Goal: Task Accomplishment & Management: Manage account settings

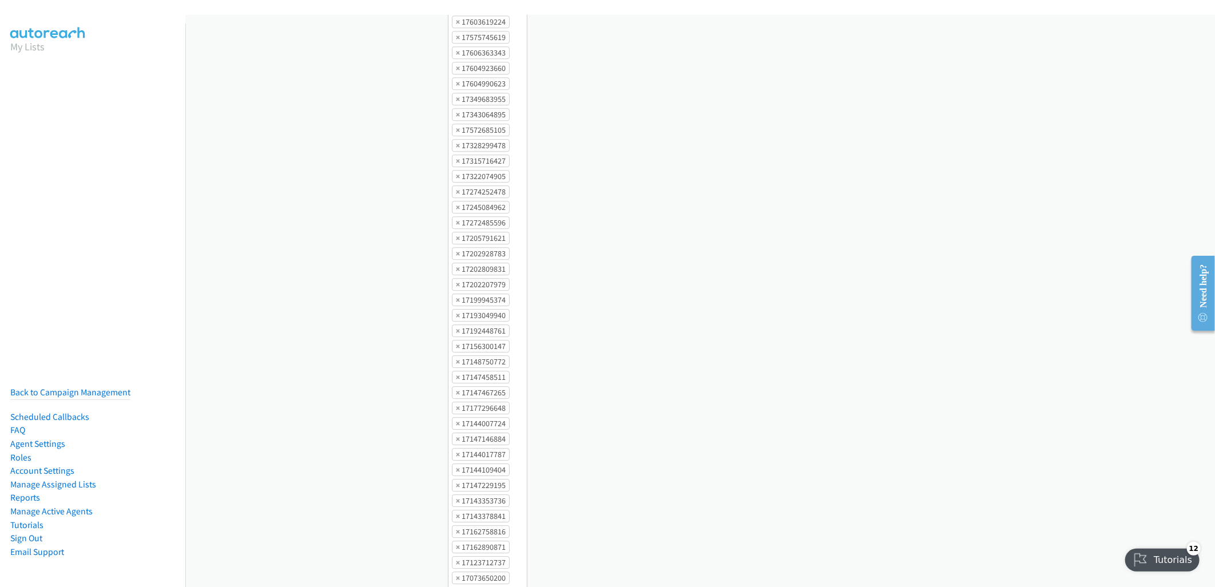
scroll to position [1779, 0]
click at [31, 438] on link "Agent Settings" at bounding box center [37, 443] width 55 height 11
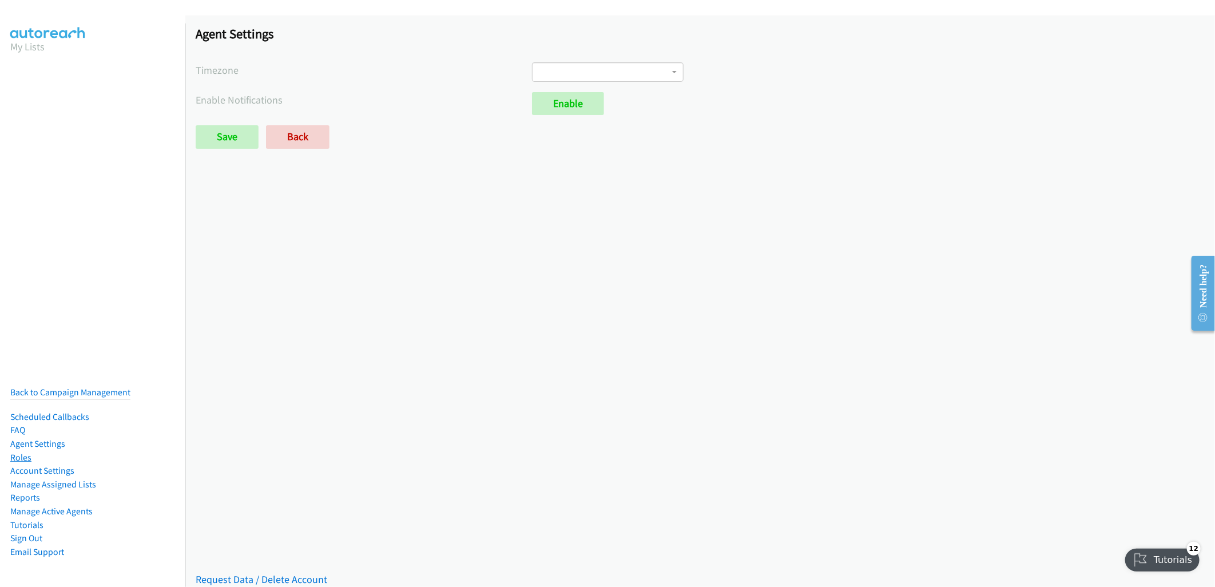
click at [22, 452] on link "Roles" at bounding box center [20, 457] width 21 height 11
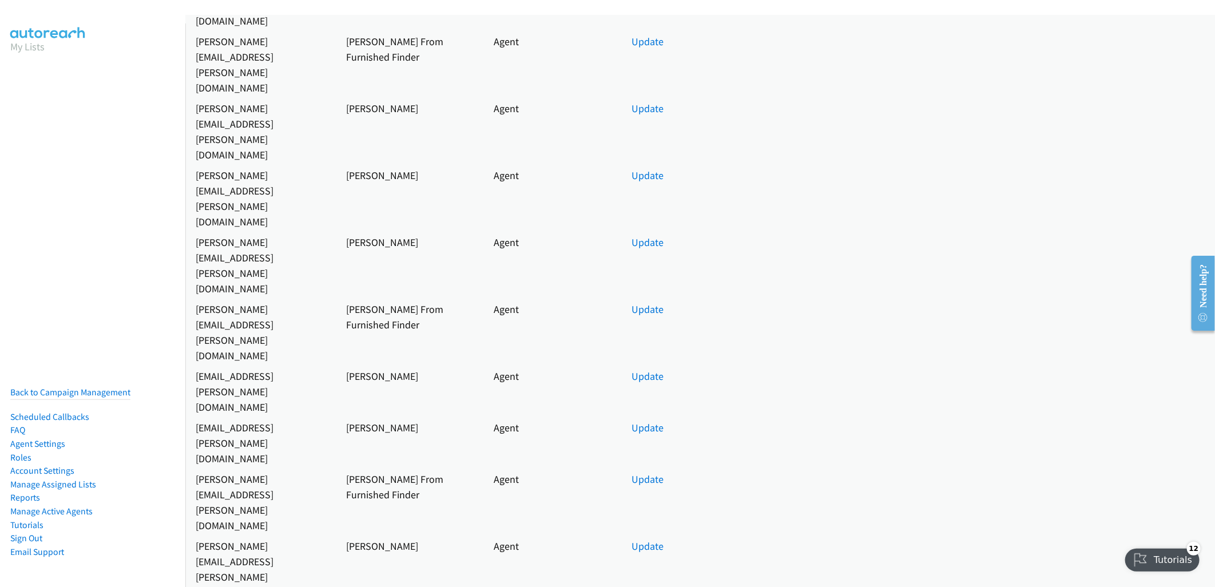
scroll to position [4980, 0]
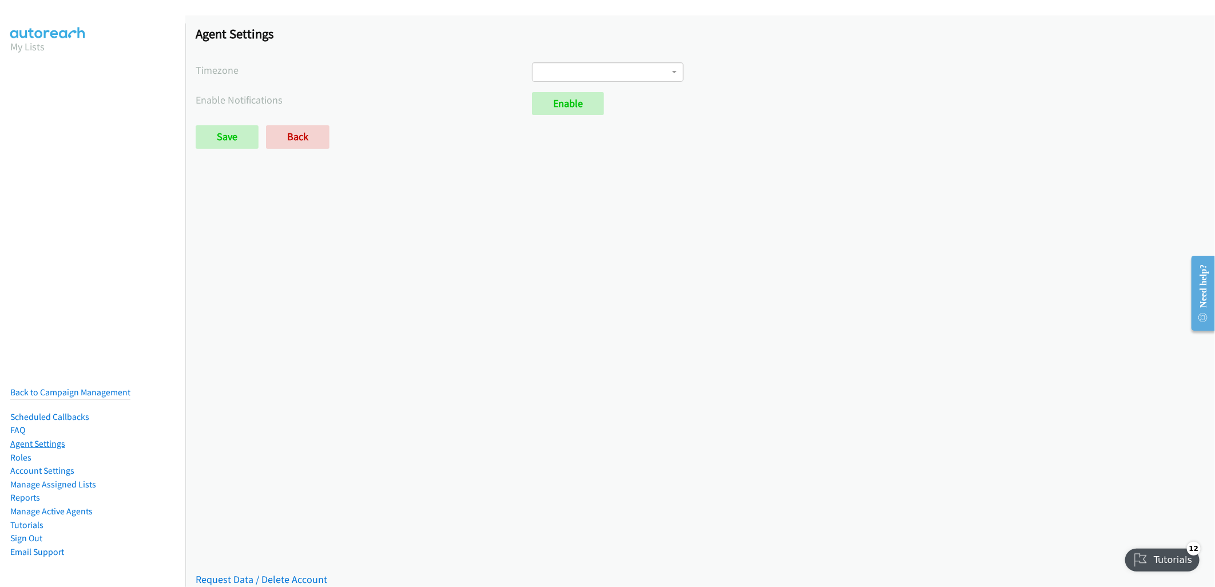
click at [46, 438] on link "Agent Settings" at bounding box center [37, 443] width 55 height 11
click at [59, 506] on link "Manage Active Agents" at bounding box center [51, 511] width 82 height 11
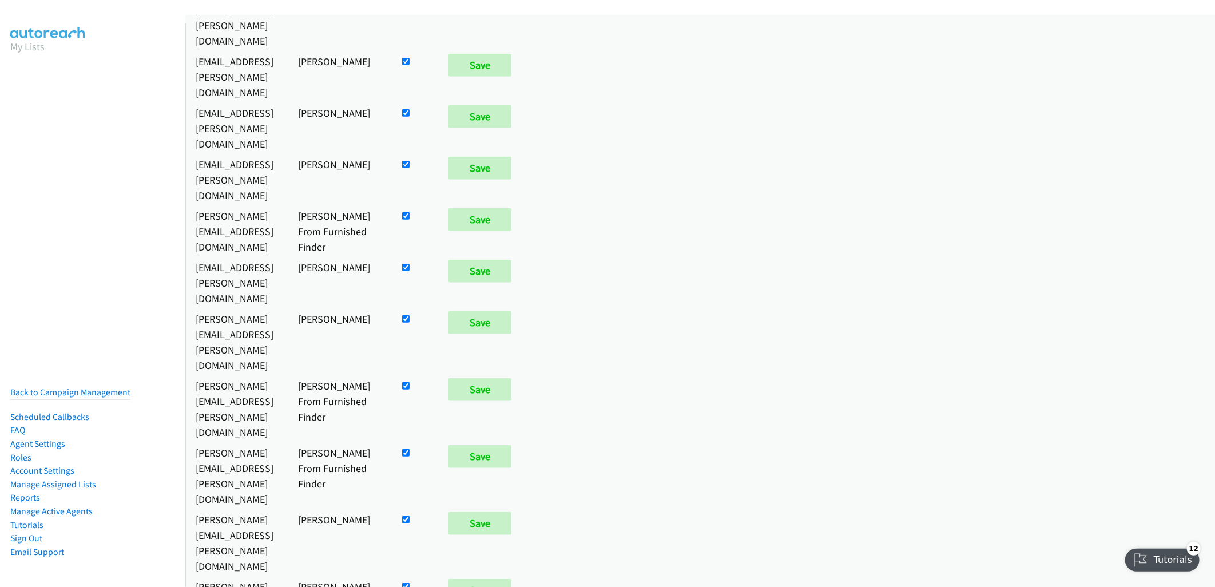
scroll to position [635, 0]
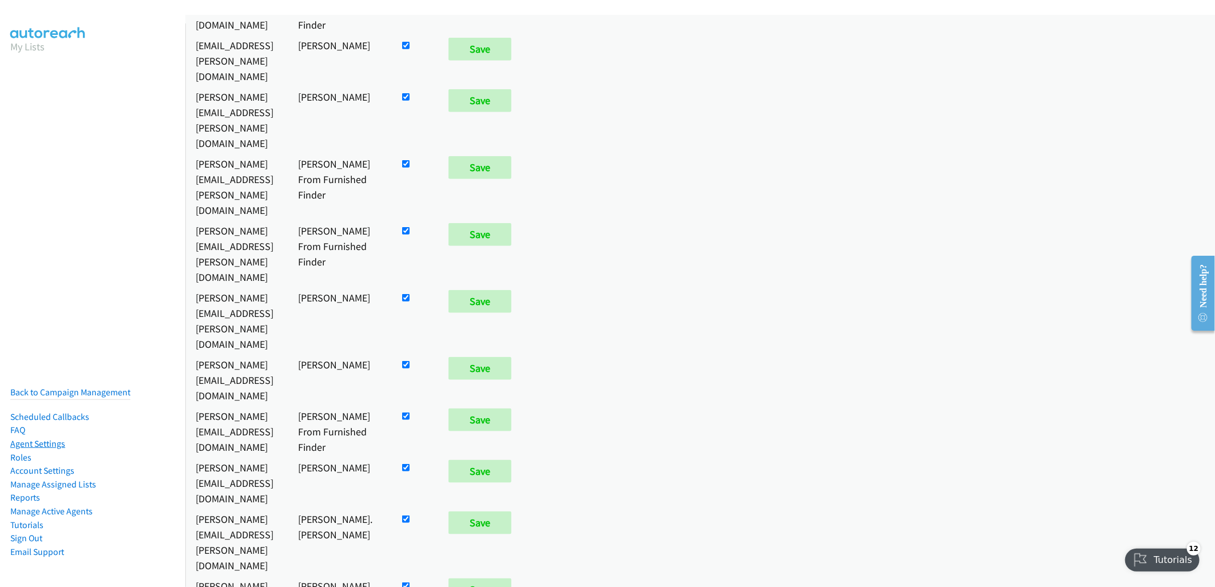
click at [54, 438] on link "Agent Settings" at bounding box center [37, 443] width 55 height 11
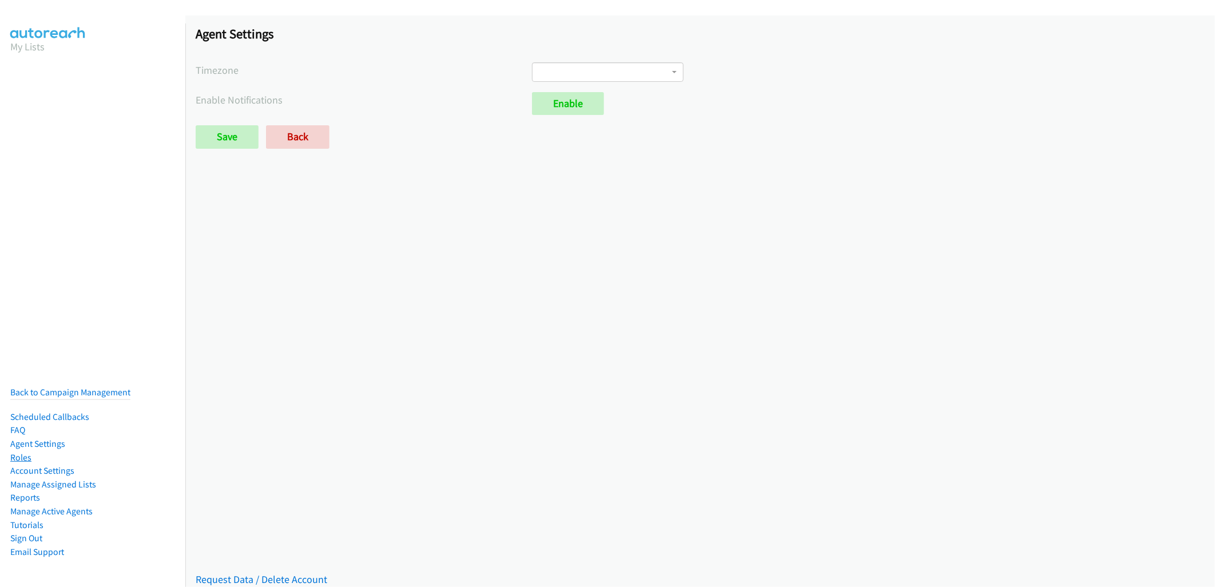
click at [29, 452] on link "Roles" at bounding box center [20, 457] width 21 height 11
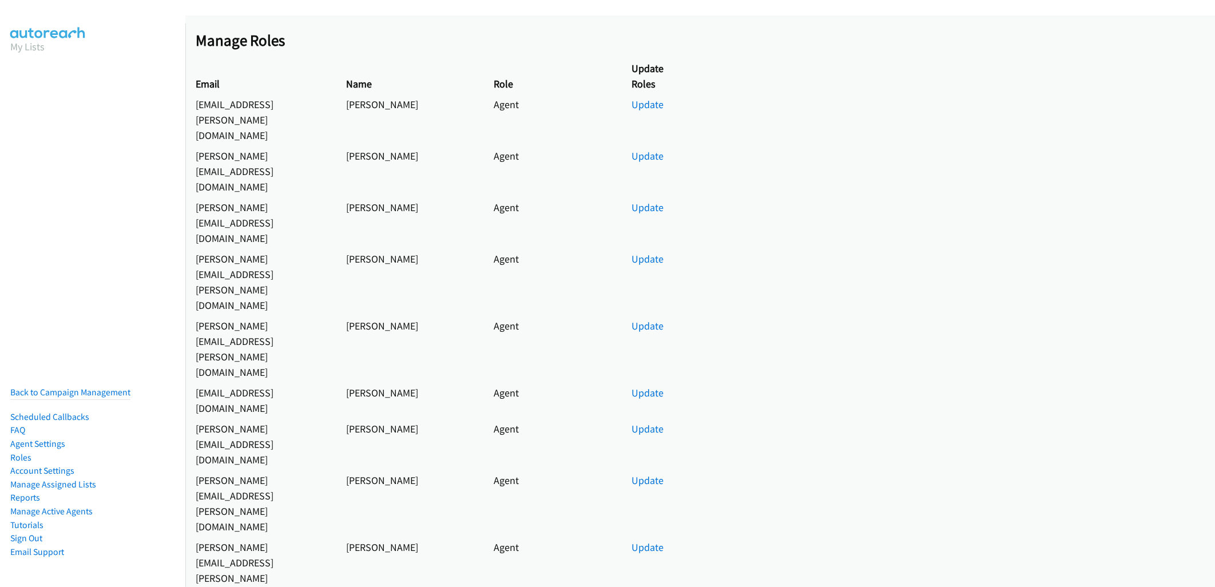
click at [39, 465] on link "Account Settings" at bounding box center [42, 470] width 64 height 11
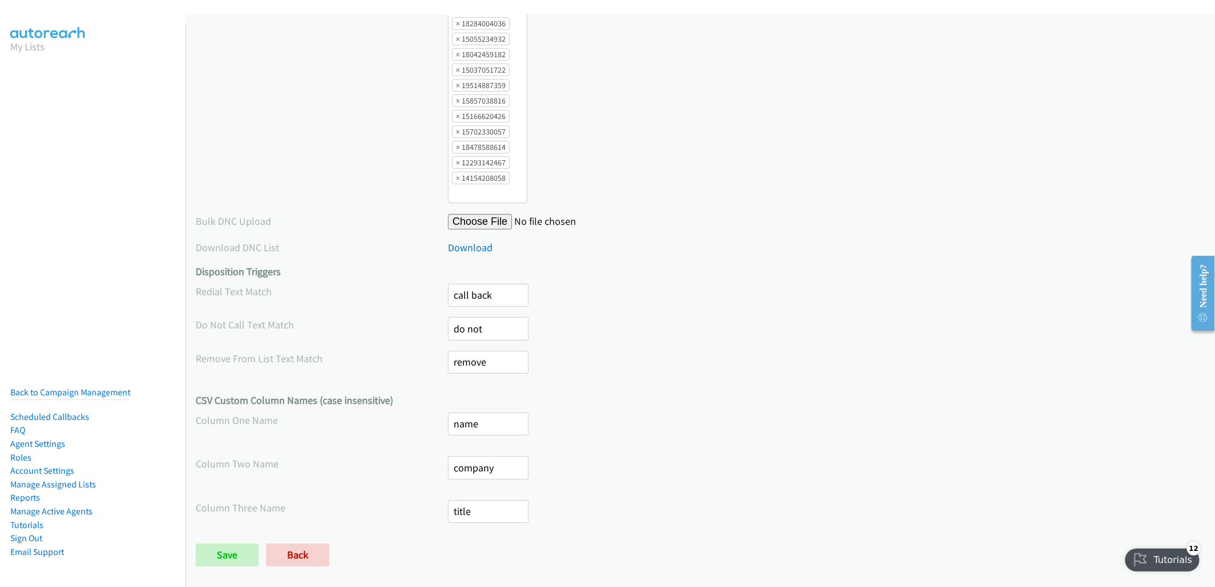
scroll to position [62936, 0]
drag, startPoint x: 1210, startPoint y: 50, endPoint x: 53, endPoint y: 35, distance: 1157.1
click at [51, 438] on link "Agent Settings" at bounding box center [37, 443] width 55 height 11
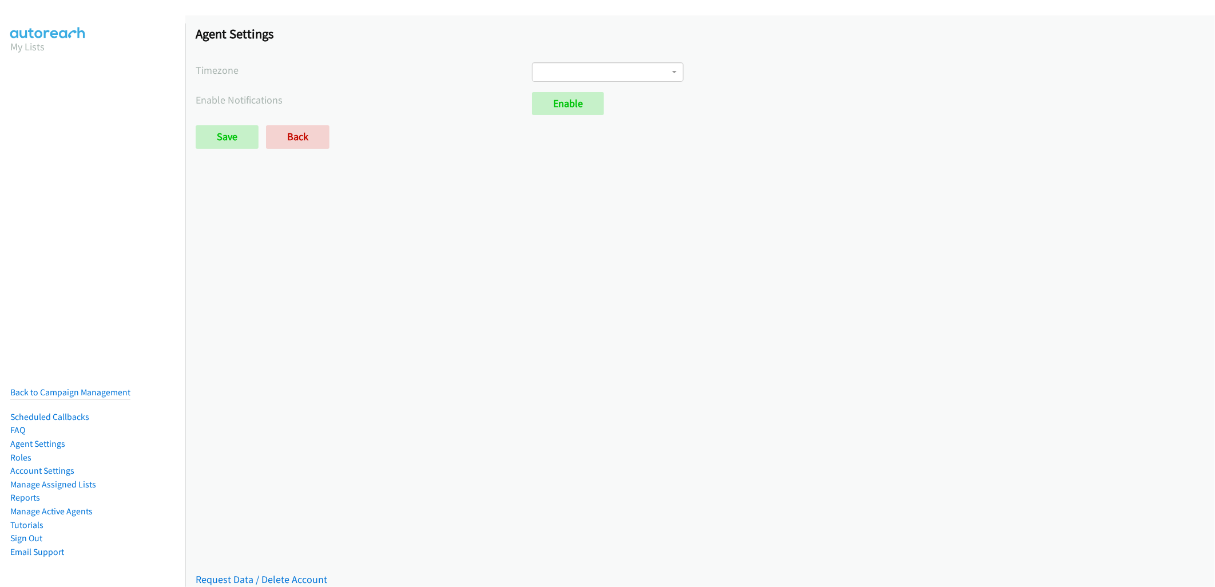
click at [26, 452] on link "Roles" at bounding box center [20, 457] width 21 height 11
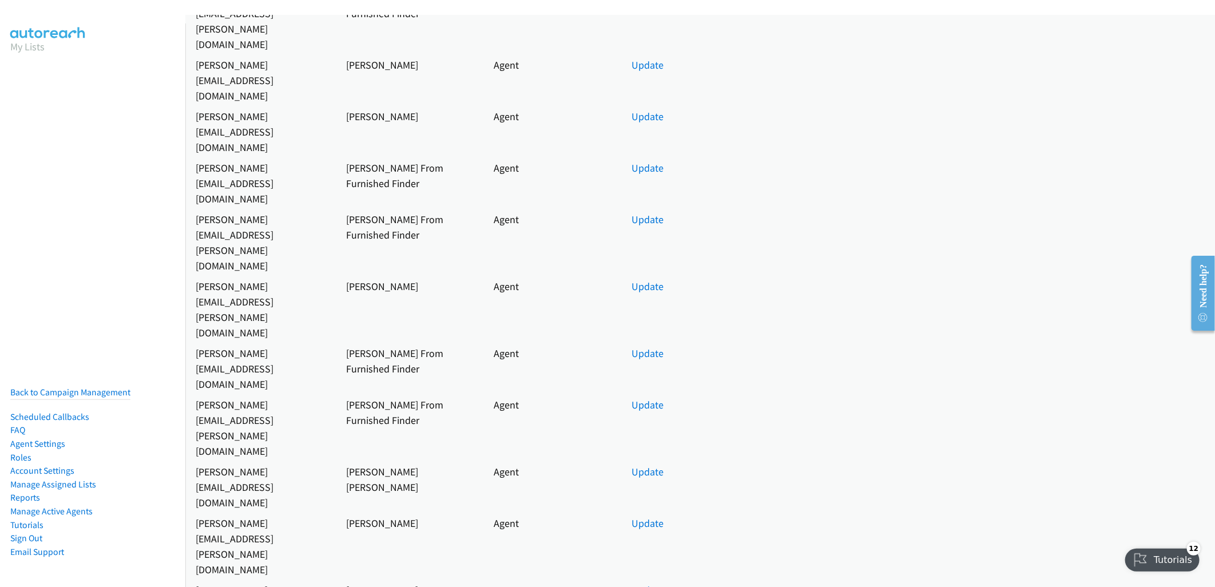
scroll to position [5933, 0]
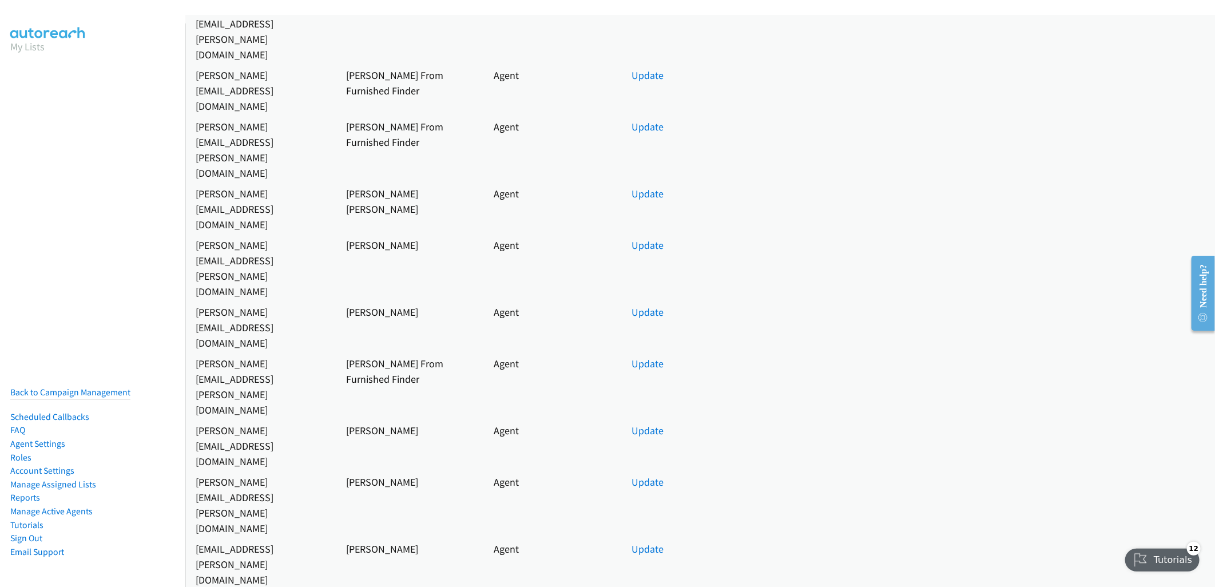
click at [1178, 548] on div "Tutorials" at bounding box center [1162, 559] width 76 height 23
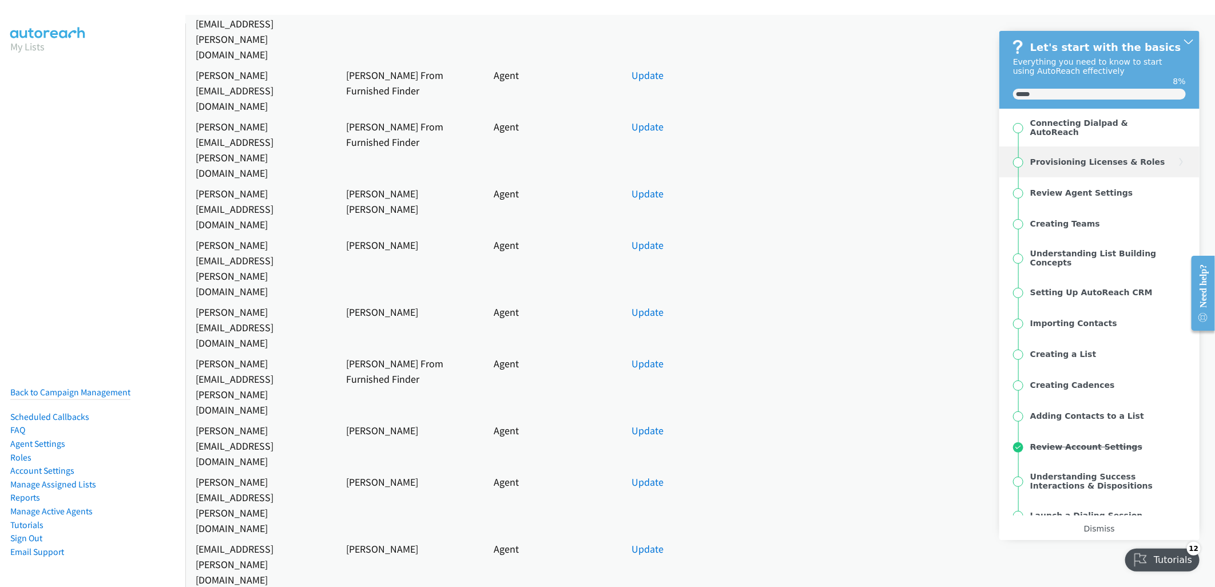
click at [1112, 146] on div "Provisioning Licenses & Roles" at bounding box center [1099, 161] width 200 height 31
